Goal: Navigation & Orientation: Find specific page/section

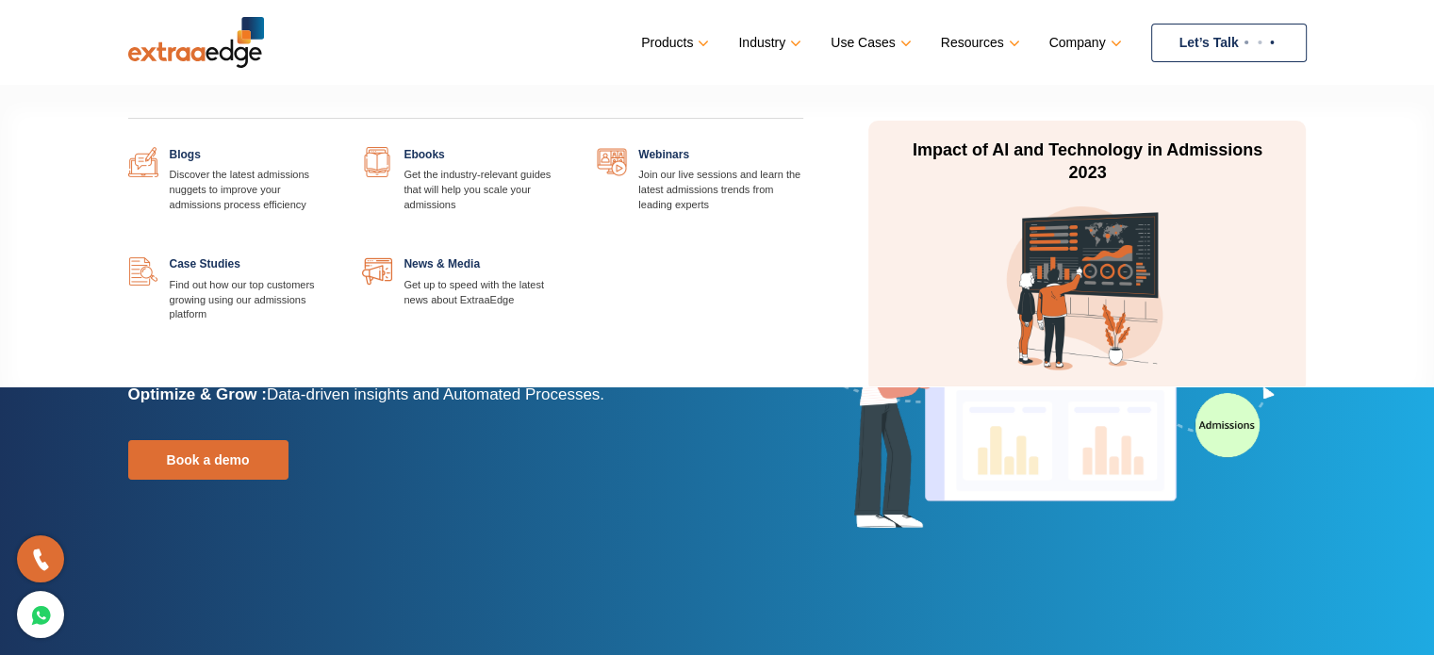
click at [334, 147] on link at bounding box center [334, 147] width 0 height 0
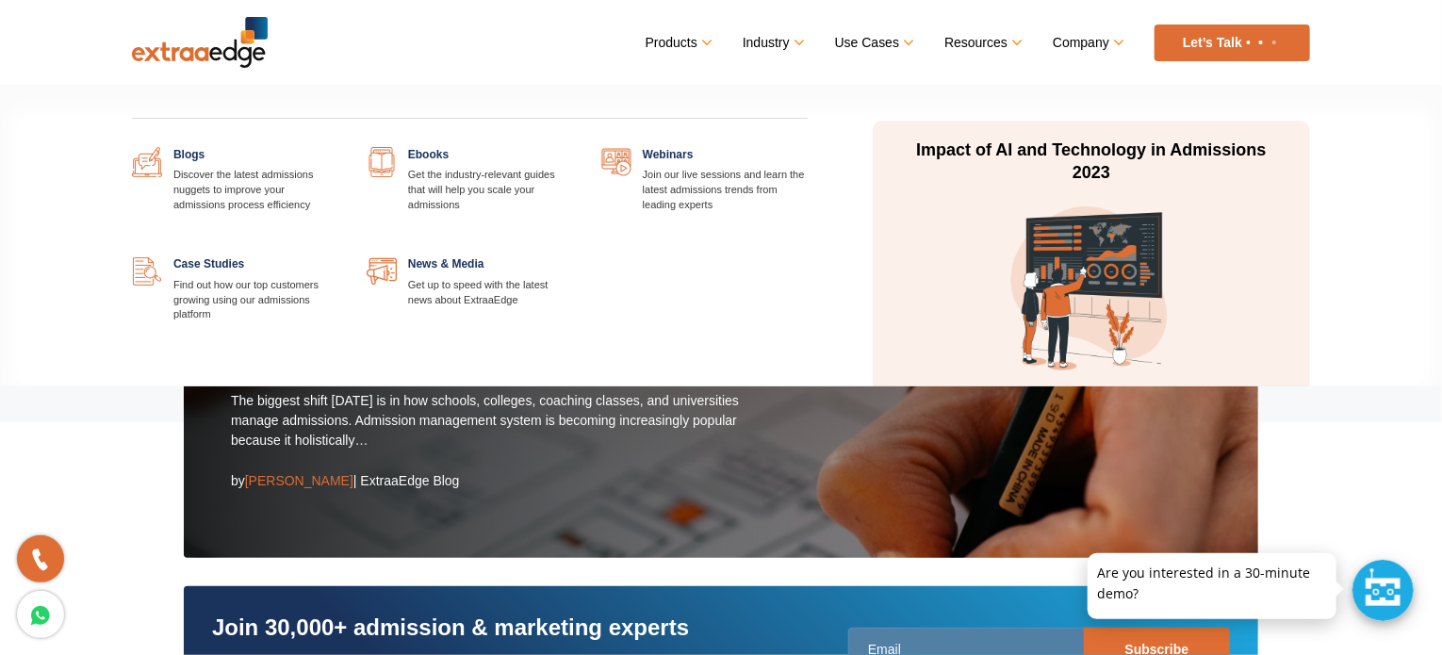
click at [573, 147] on link at bounding box center [573, 147] width 0 height 0
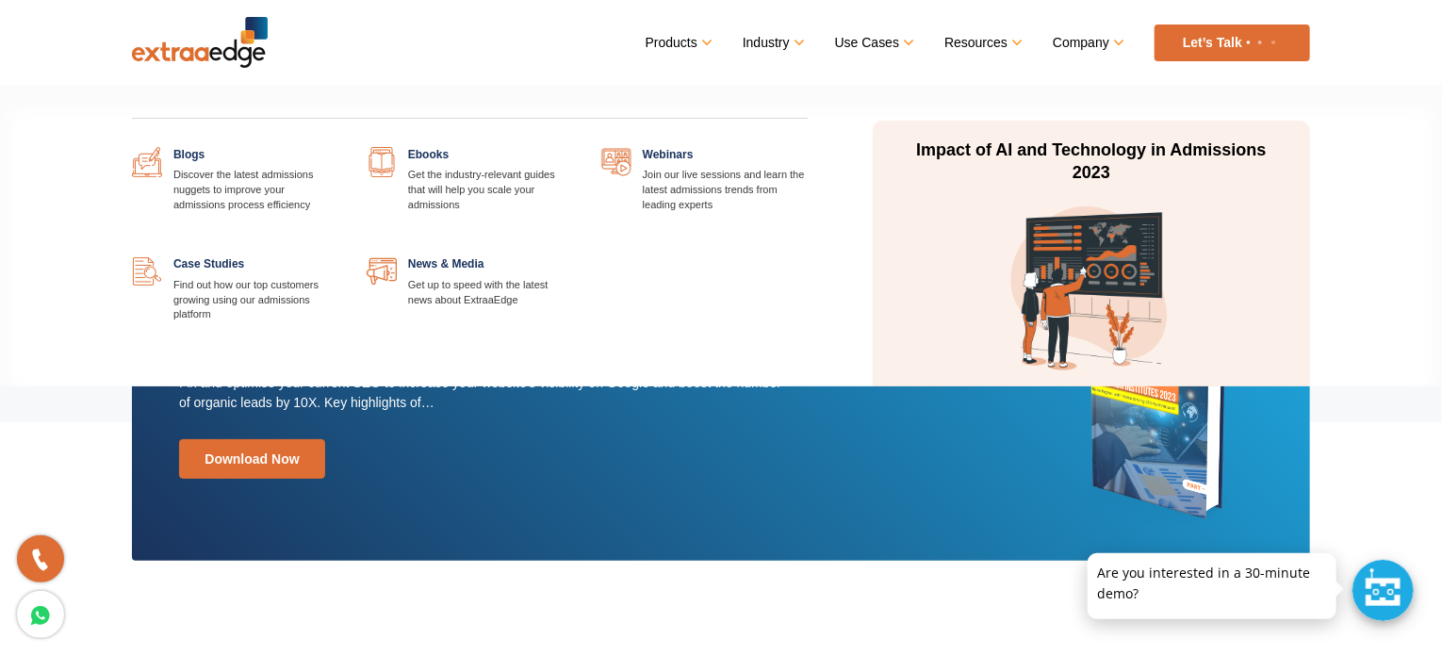
click at [808, 147] on link at bounding box center [808, 147] width 0 height 0
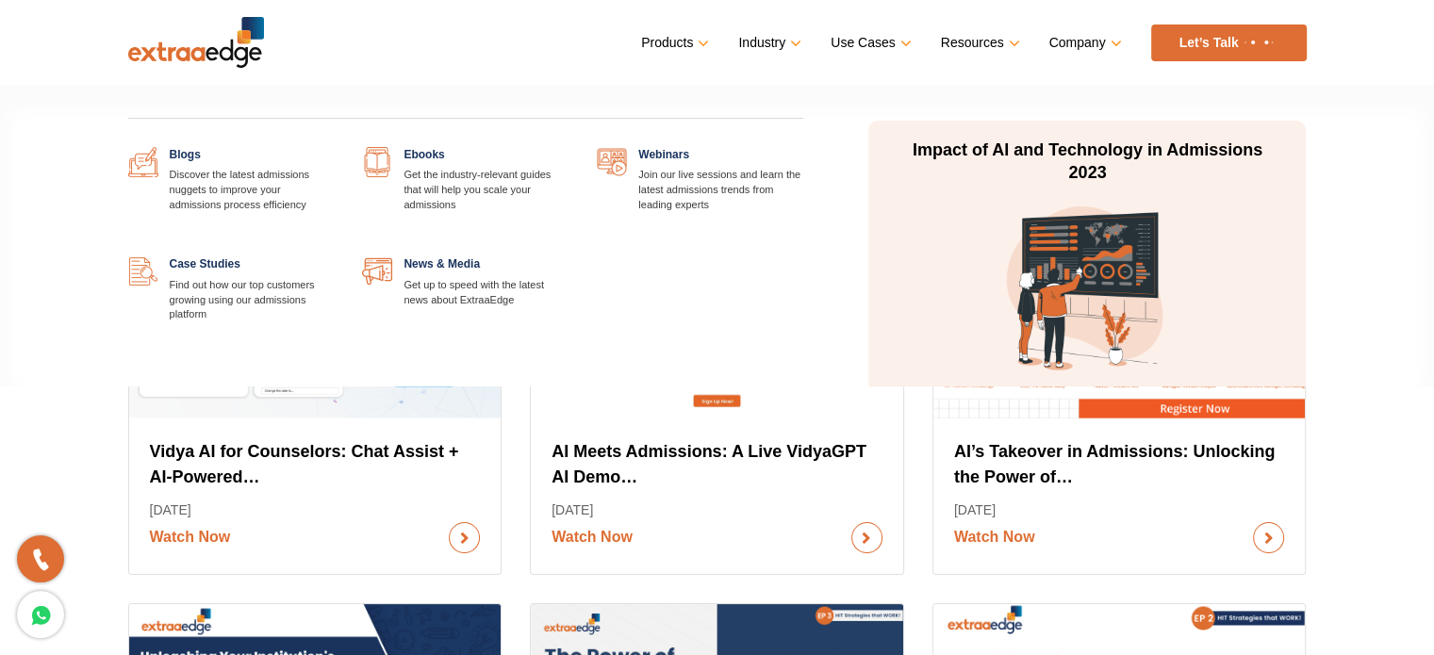
click at [334, 256] on link at bounding box center [334, 256] width 0 height 0
